Goal: Information Seeking & Learning: Understand process/instructions

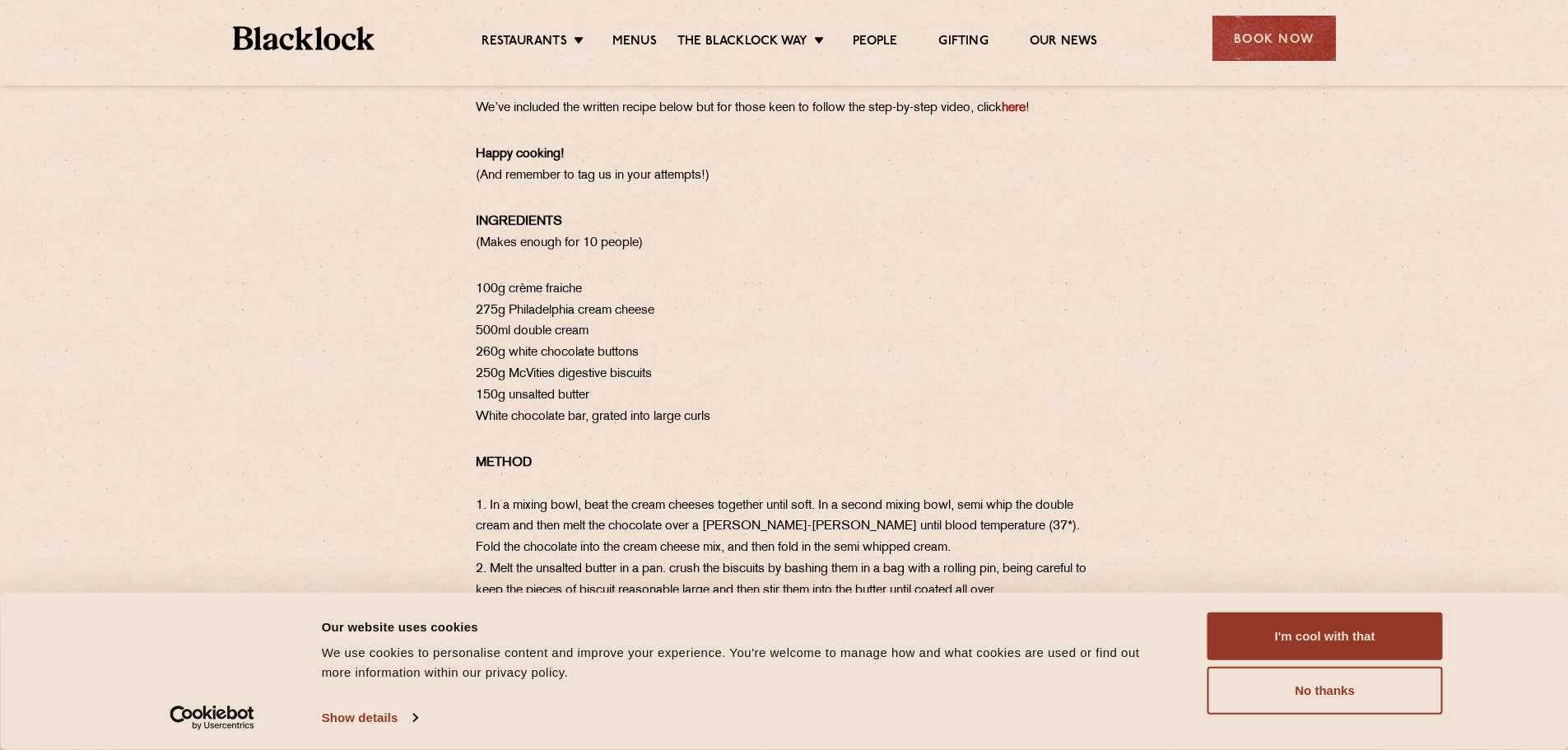
scroll to position [906, 0]
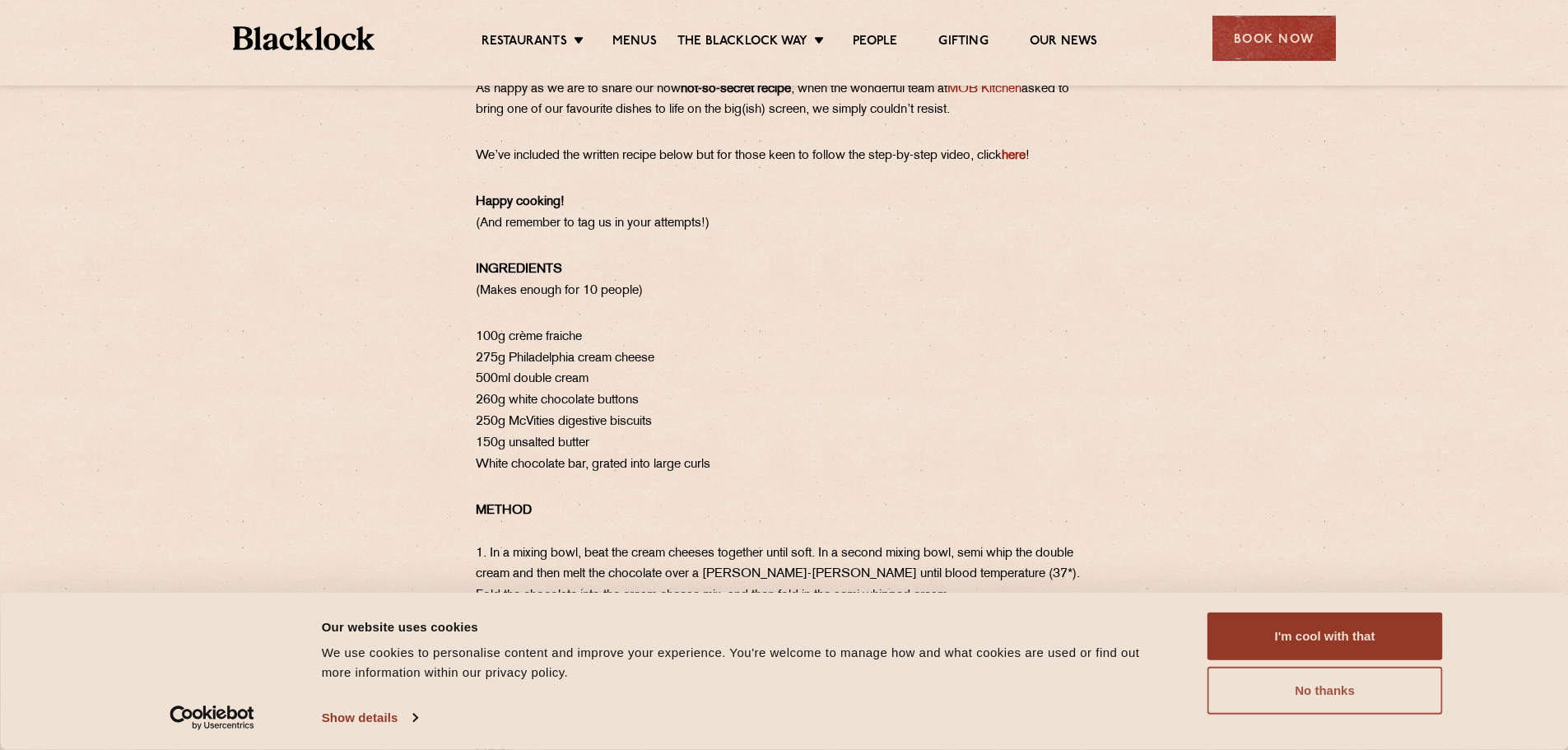
click at [1312, 691] on button "No thanks" at bounding box center [1325, 691] width 235 height 48
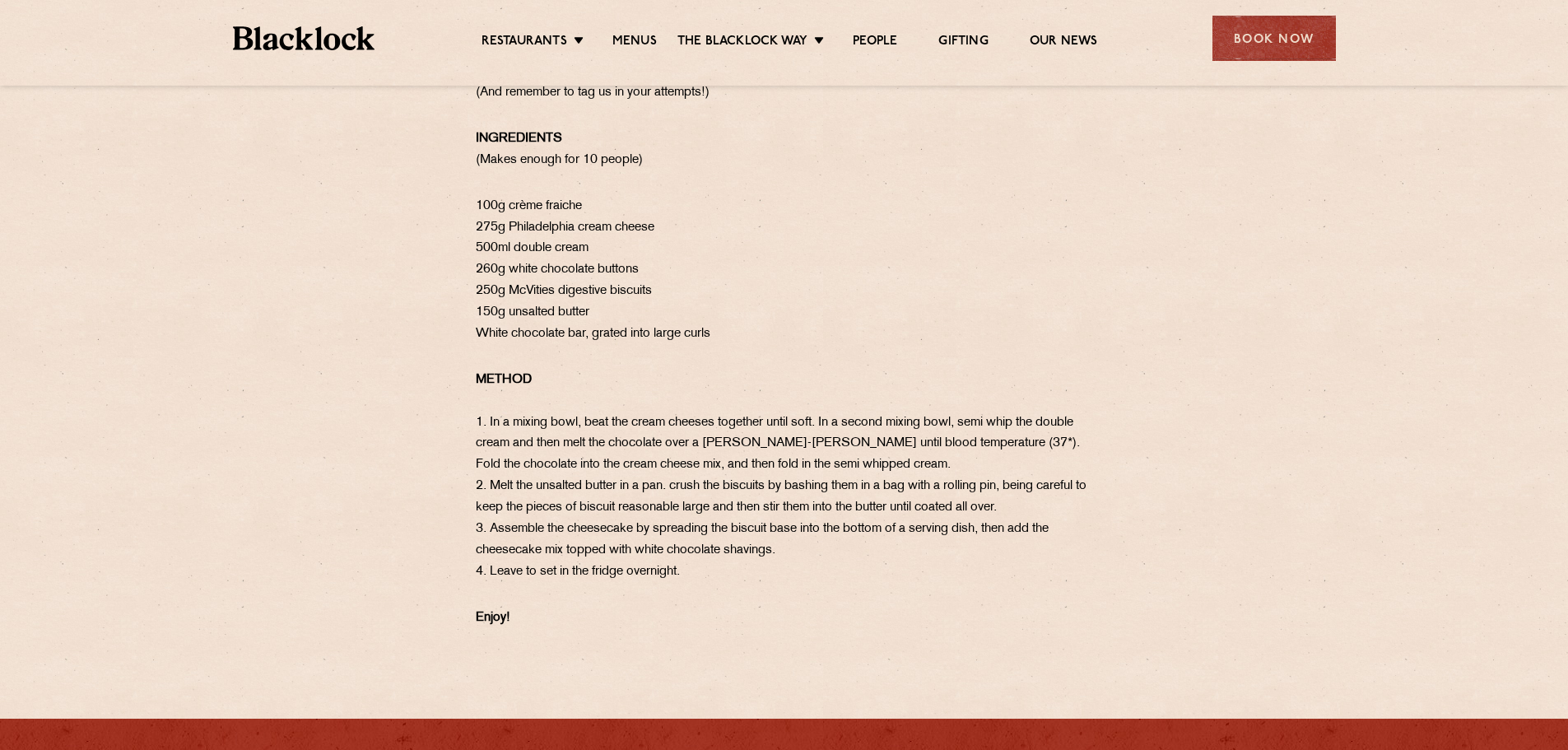
scroll to position [1235, 0]
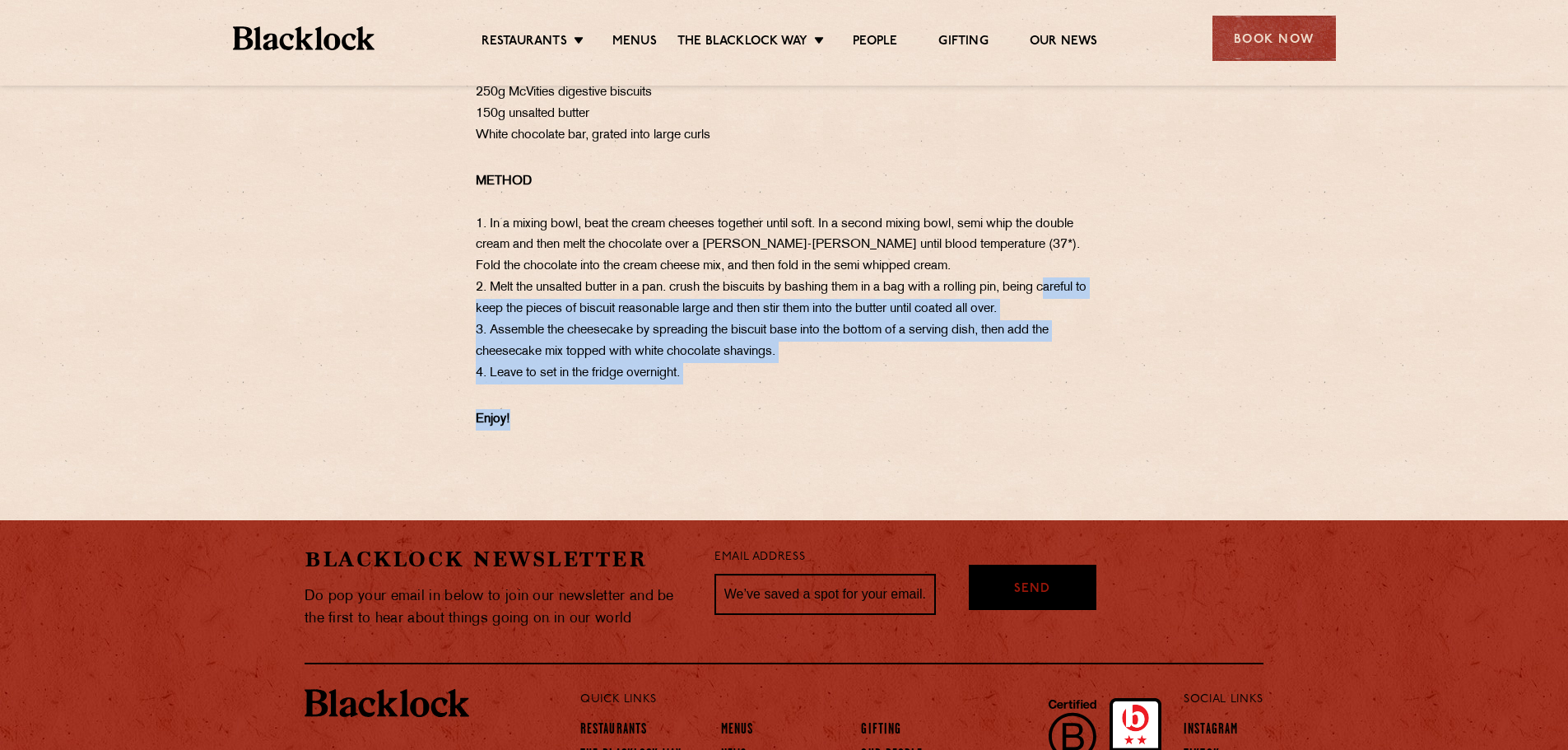
drag, startPoint x: 705, startPoint y: 410, endPoint x: 422, endPoint y: 327, distance: 294.9
click at [422, 327] on div "Our White Chocolate Cheesecake has been a staple on our menus since day dot. A …" at bounding box center [784, 34] width 824 height 790
click at [423, 328] on div "Our White Chocolate Cheesecake has been a staple on our menus since day dot. A …" at bounding box center [784, 34] width 824 height 790
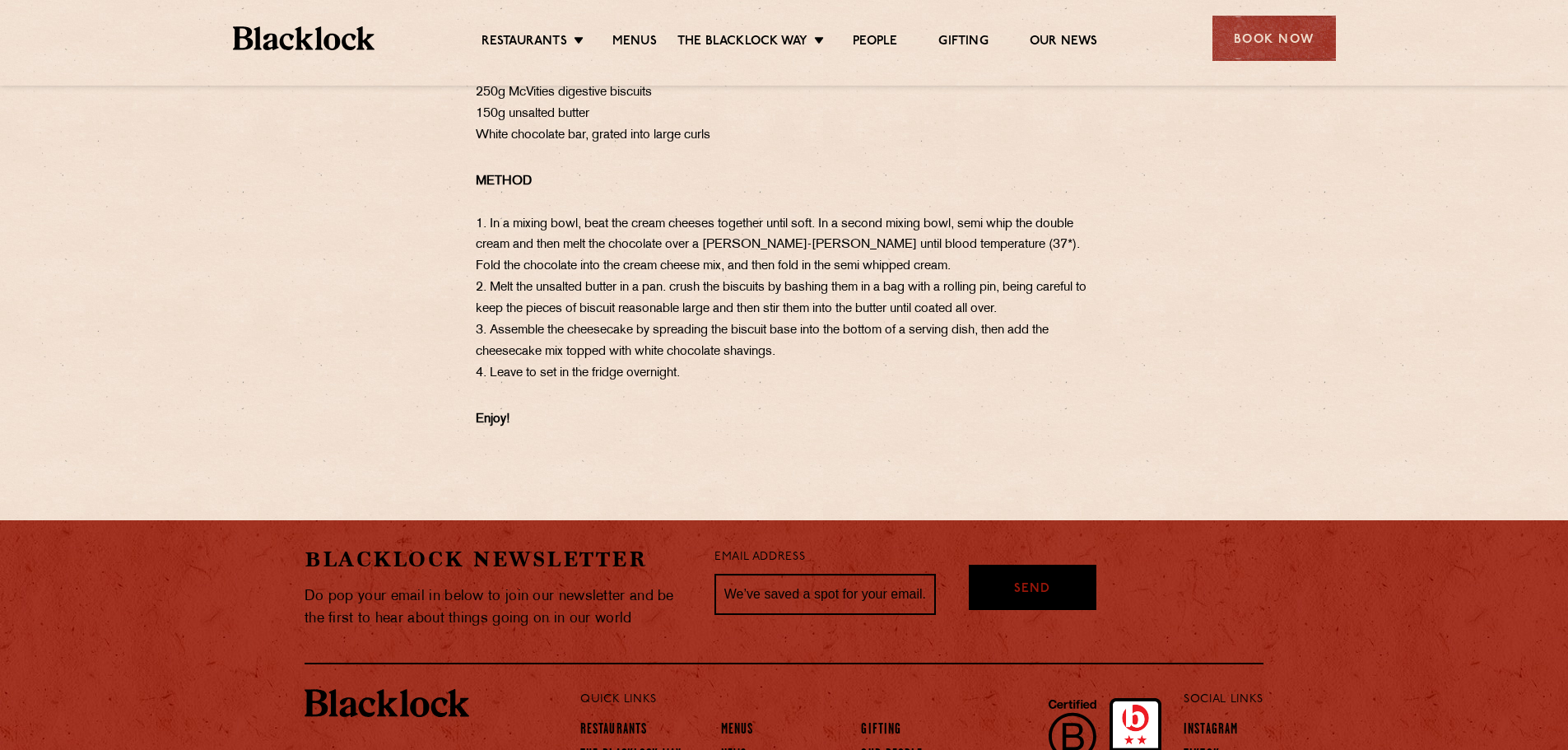
drag, startPoint x: 555, startPoint y: 250, endPoint x: 873, endPoint y: 380, distance: 343.5
click at [873, 380] on p "METHOD ​​​​​​​ 1. In a mixing bowl, beat the cream cheeses together until soft.…" at bounding box center [784, 277] width 617 height 213
click at [554, 265] on p "METHOD ​​​​​​​ 1. In a mixing bowl, beat the cream cheeses together until soft.…" at bounding box center [784, 277] width 617 height 213
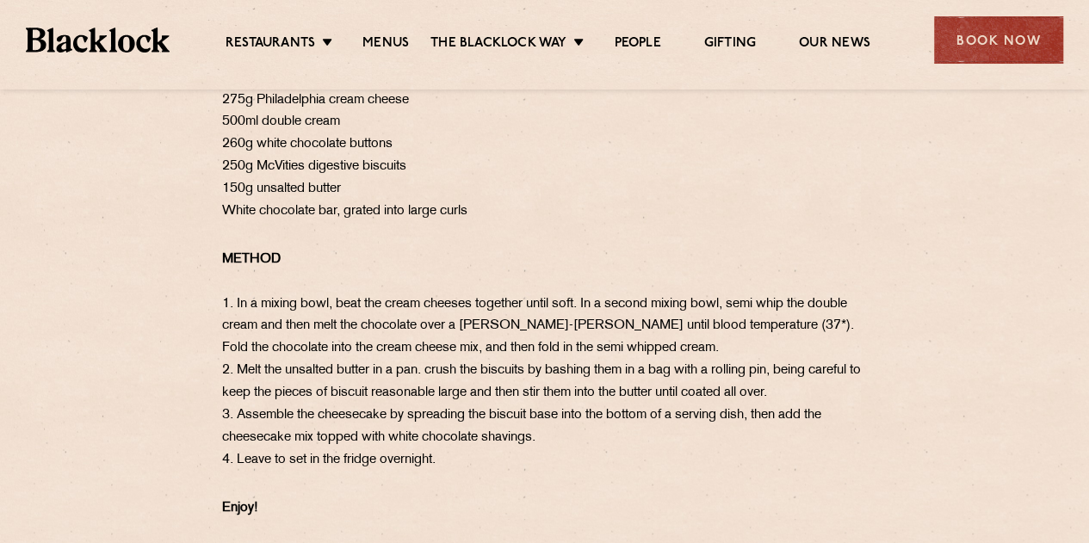
scroll to position [1102, 0]
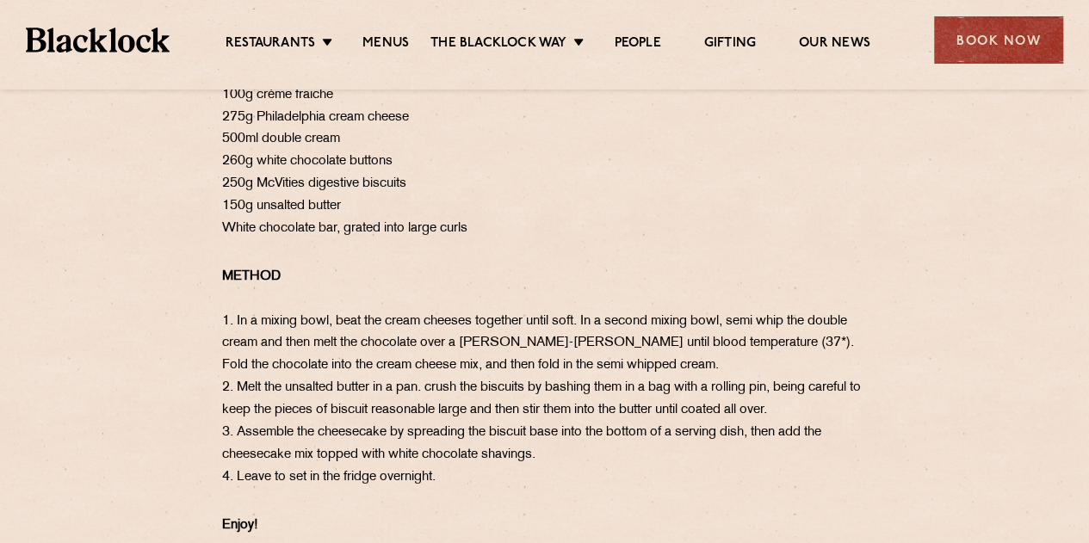
click at [57, 182] on section "Our White Chocolate Cheesecake has been a staple on our menus since day dot. A …" at bounding box center [544, 123] width 1089 height 826
click at [22, 214] on section "Our White Chocolate Cheesecake has been a staple on our menus since day dot. A …" at bounding box center [544, 123] width 1089 height 826
drag, startPoint x: 214, startPoint y: 164, endPoint x: 370, endPoint y: 163, distance: 155.8
click at [370, 163] on div "Our White Chocolate Cheesecake has been a staple on our menus since day dot. A …" at bounding box center [544, 123] width 861 height 826
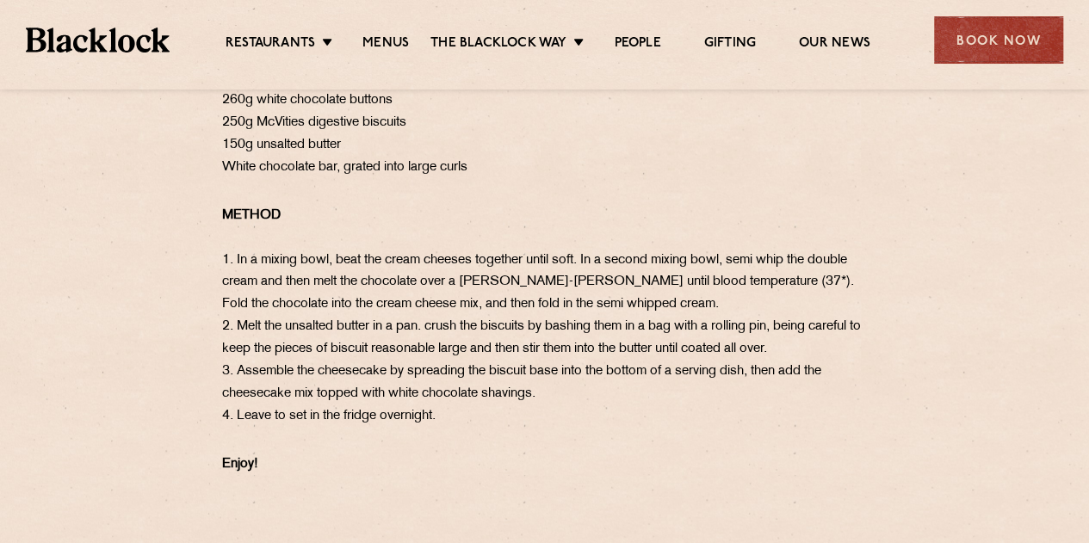
scroll to position [1092, 0]
